Goal: Task Accomplishment & Management: Manage account settings

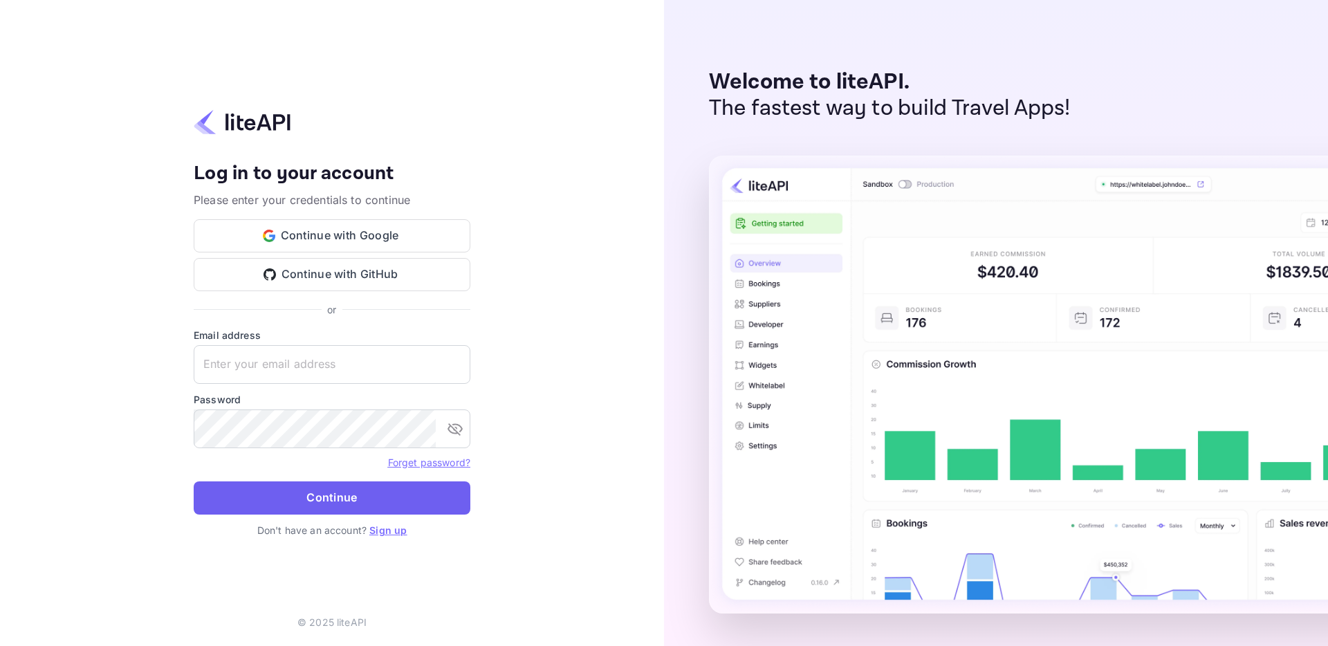
type input "[EMAIL_ADDRESS][DOMAIN_NAME]"
click at [311, 485] on button "Continue" at bounding box center [332, 497] width 277 height 33
